Goal: Go to known website: Access a specific website the user already knows

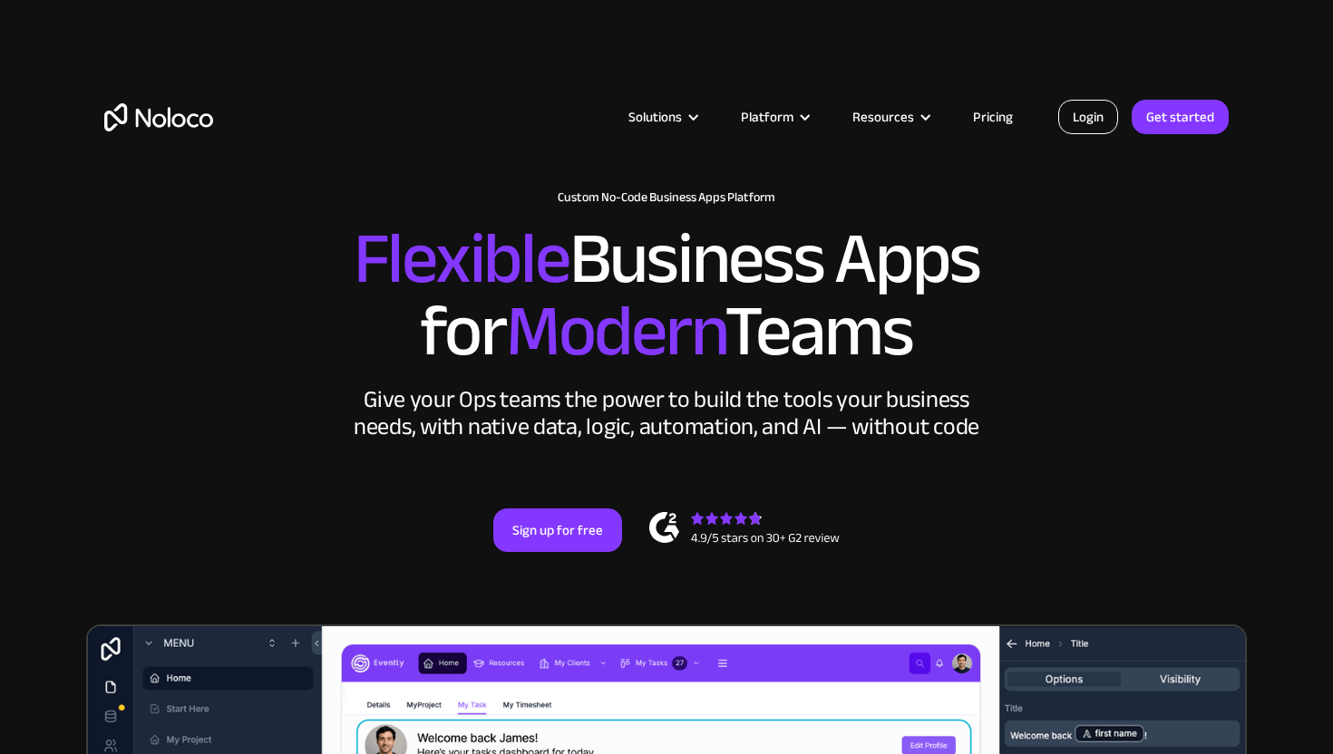
click at [1081, 109] on link "Login" at bounding box center [1088, 117] width 60 height 34
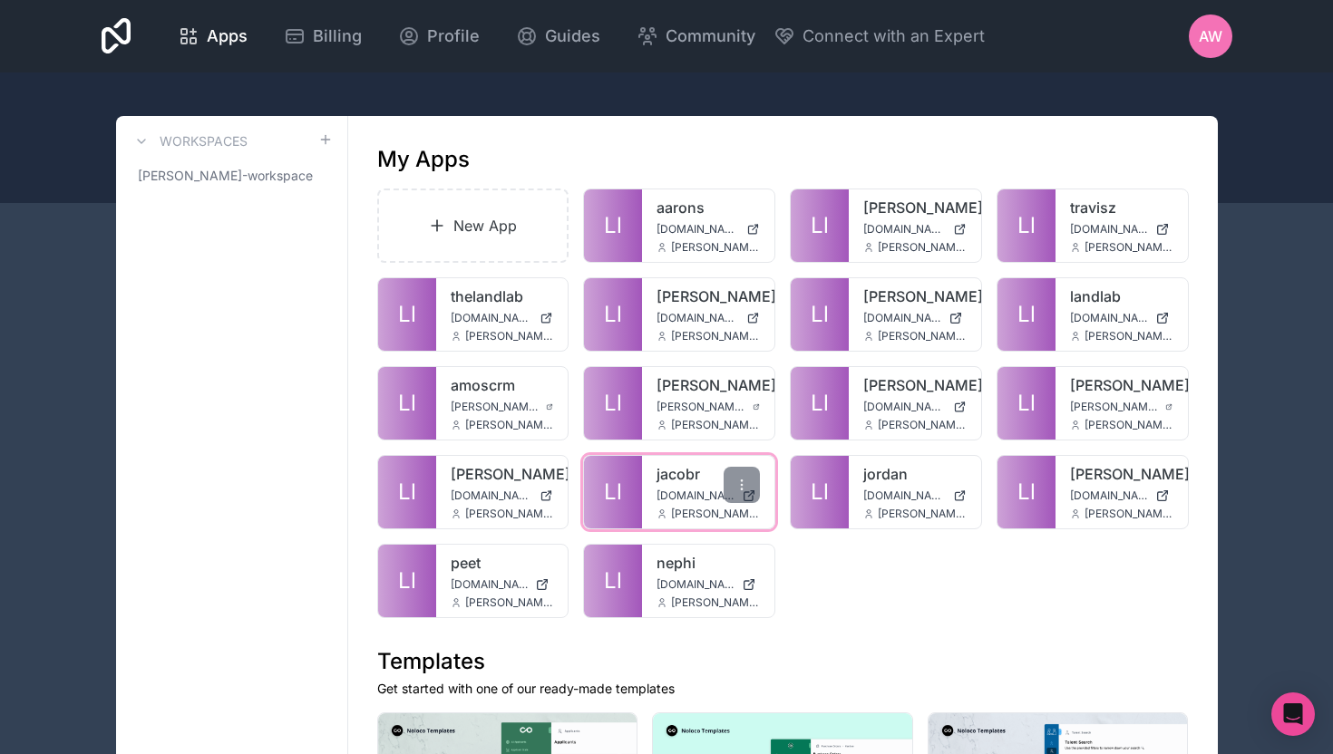
click at [686, 489] on span "jacobr.noloco.co" at bounding box center [695, 496] width 78 height 15
click at [743, 490] on icon at bounding box center [741, 485] width 15 height 15
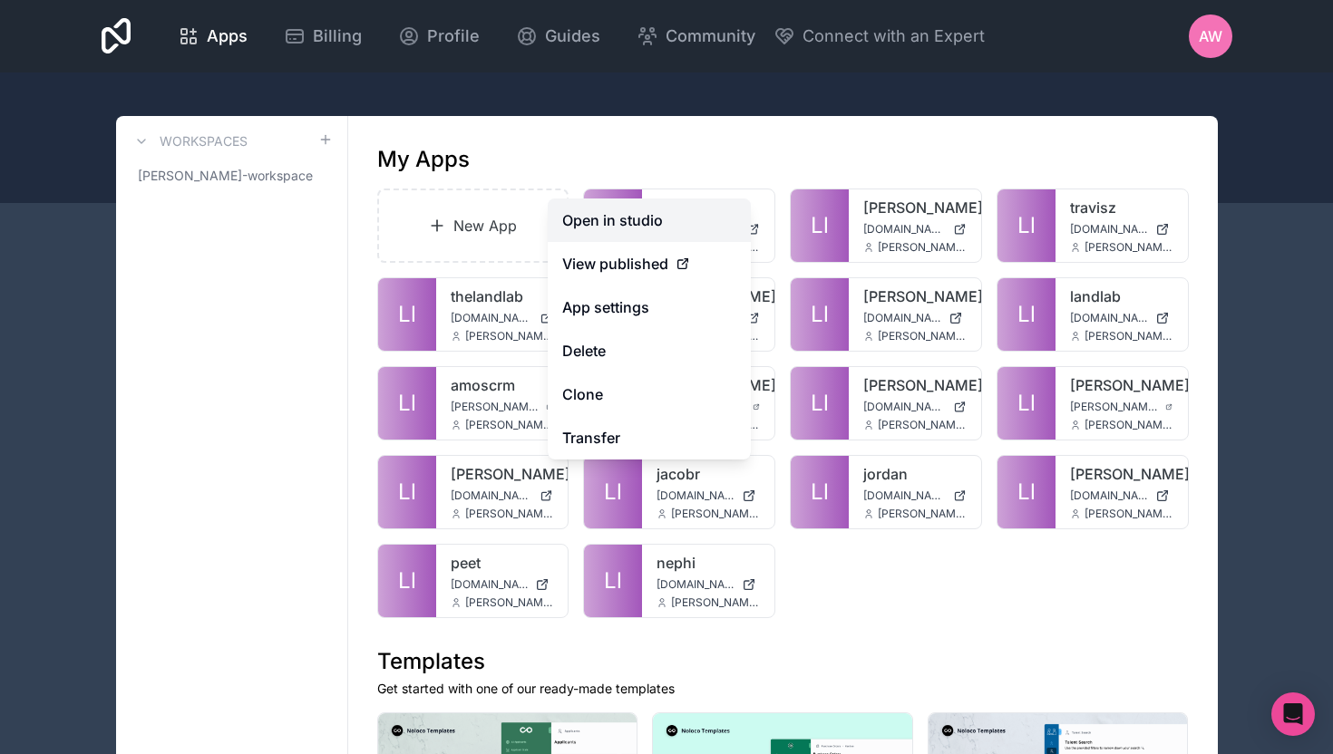
click at [659, 237] on link "Open in studio" at bounding box center [649, 221] width 203 height 44
